Goal: Information Seeking & Learning: Understand process/instructions

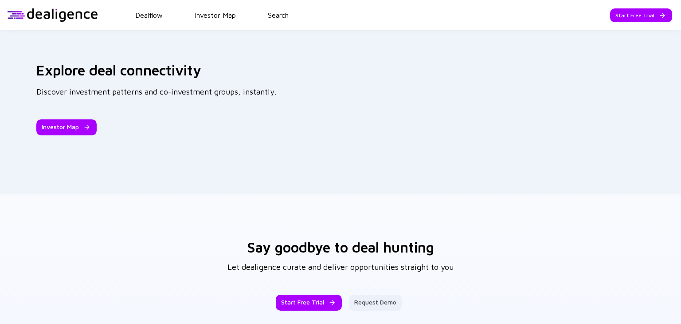
scroll to position [1399, 0]
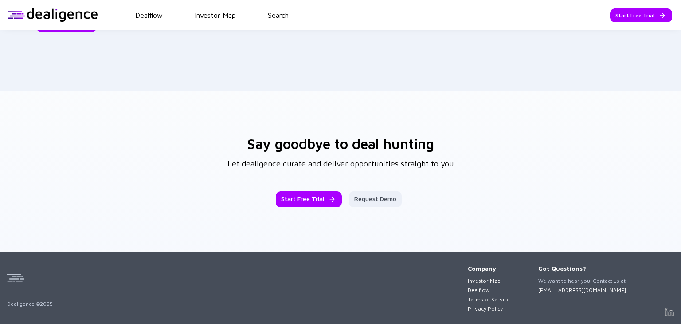
click at [468, 305] on link "Privacy Policy" at bounding box center [489, 308] width 42 height 7
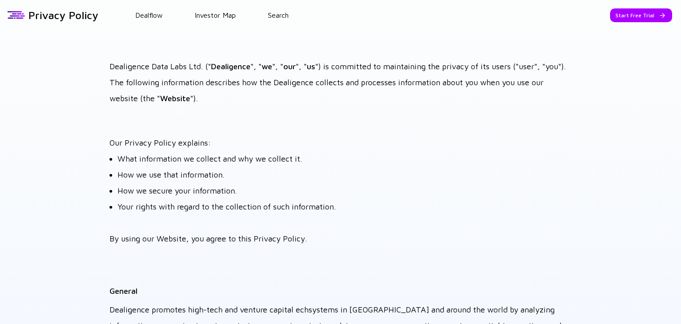
click at [18, 13] on div at bounding box center [16, 14] width 19 height 13
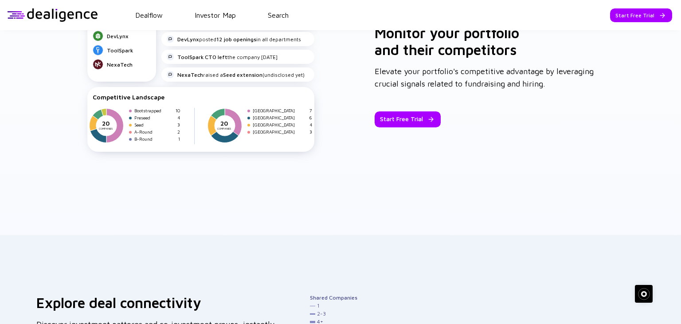
scroll to position [1399, 0]
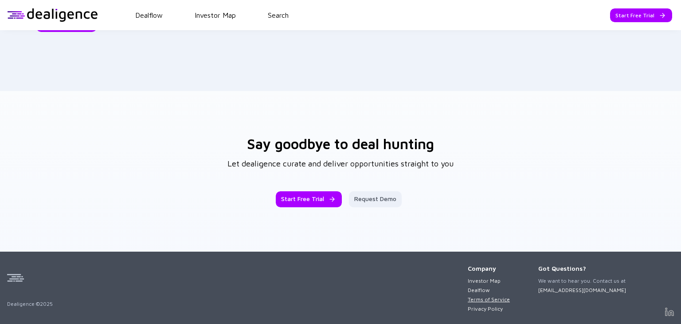
click at [480, 296] on link "Terms of Service" at bounding box center [489, 299] width 42 height 7
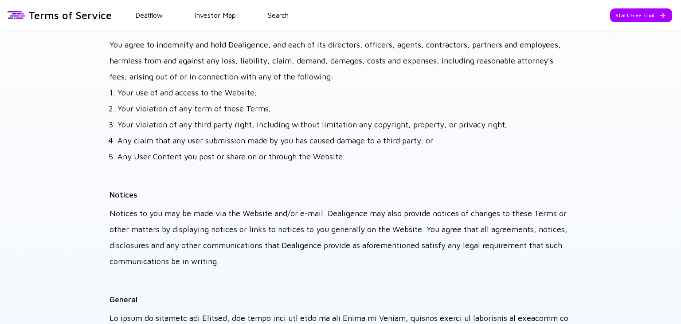
scroll to position [3634, 0]
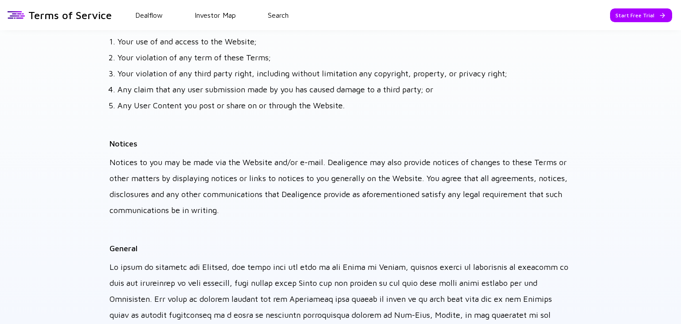
drag, startPoint x: 154, startPoint y: 13, endPoint x: 165, endPoint y: 13, distance: 10.6
click at [154, 13] on link "Dealflow" at bounding box center [148, 15] width 27 height 8
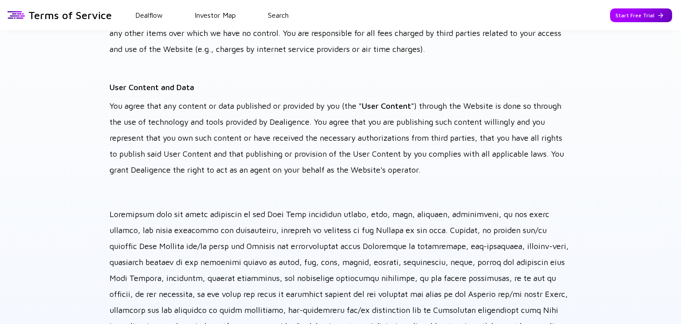
click at [614, 12] on div "Start Free Trial" at bounding box center [641, 15] width 62 height 14
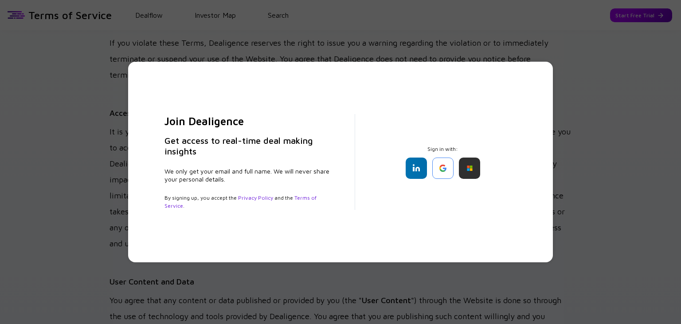
scroll to position [284, 0]
click at [298, 198] on link "Terms of Service" at bounding box center [240, 201] width 152 height 15
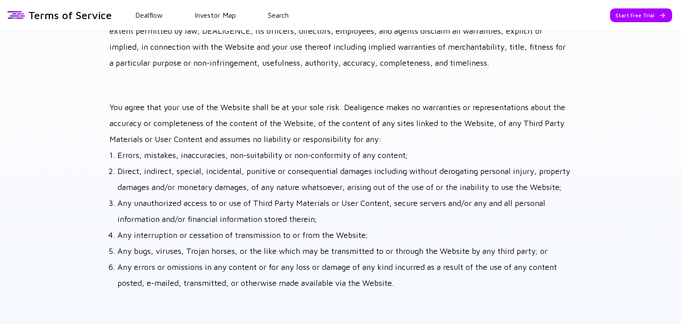
scroll to position [2881, 0]
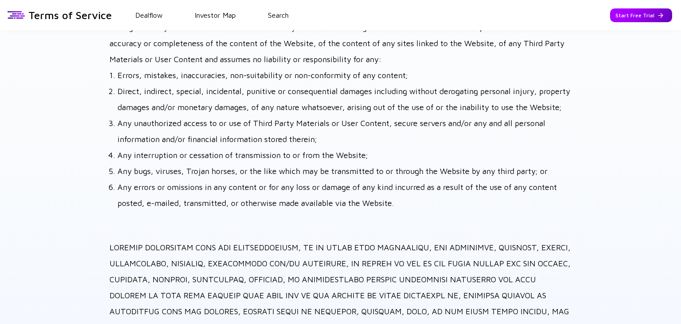
click at [644, 12] on div "Start Free Trial" at bounding box center [641, 15] width 62 height 14
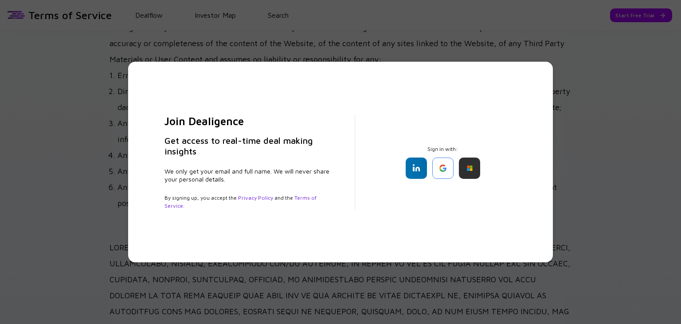
click at [588, 123] on div "Join Dealigence Get access to real-time deal making insights We only get your e…" at bounding box center [340, 162] width 681 height 324
click at [565, 140] on div "Join Dealigence Get access to real-time deal making insights We only get your e…" at bounding box center [340, 162] width 681 height 324
click at [548, 54] on div "Join Dealigence Get access to real-time deal making insights We only get your e…" at bounding box center [340, 162] width 681 height 324
click at [116, 13] on div "Join Dealigence Get access to real-time deal making insights We only get your e…" at bounding box center [340, 162] width 681 height 324
click at [119, 247] on div "Join Dealigence Get access to real-time deal making insights We only get your e…" at bounding box center [340, 162] width 681 height 324
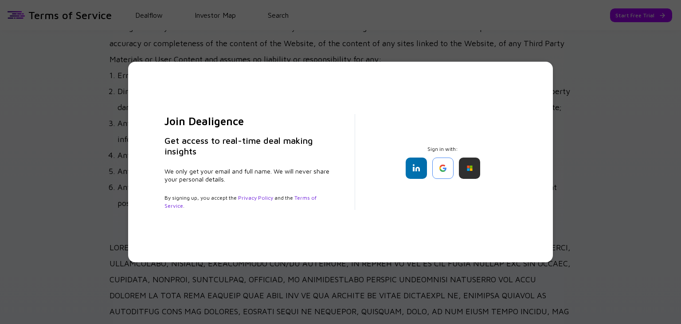
click at [538, 231] on div "Join Dealigence Get access to real-time deal making insights We only get your e…" at bounding box center [340, 162] width 425 height 200
click at [573, 134] on div "Join Dealigence Get access to real-time deal making insights We only get your e…" at bounding box center [340, 162] width 681 height 324
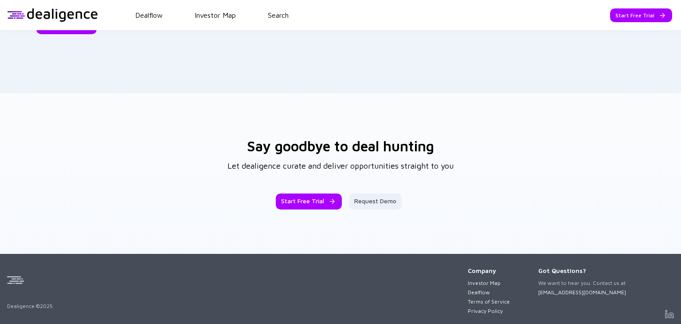
scroll to position [1399, 0]
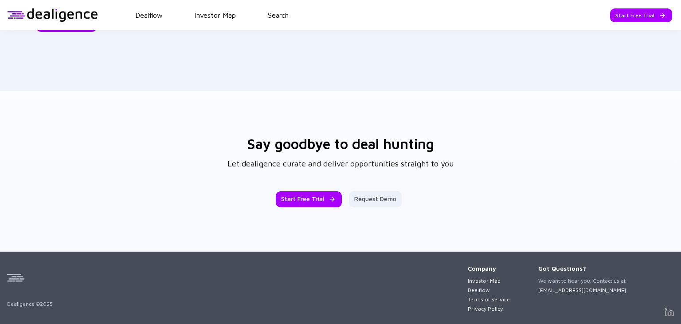
click at [486, 308] on link "Privacy Policy" at bounding box center [489, 308] width 42 height 7
